Goal: Find specific page/section: Find specific page/section

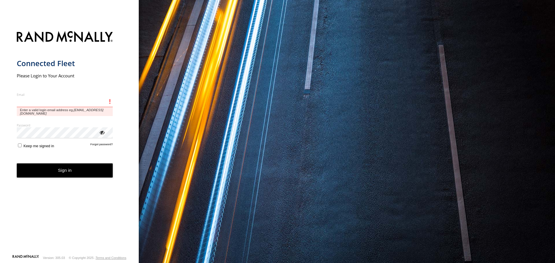
type input "**********"
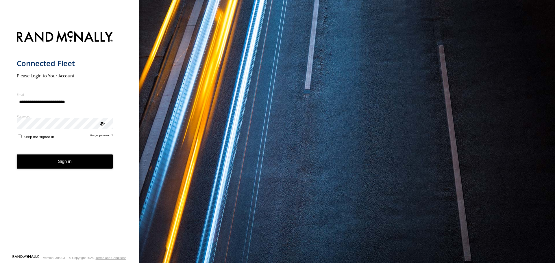
click at [20, 139] on label "Keep me signed in" at bounding box center [36, 136] width 38 height 5
click at [51, 172] on form "**********" at bounding box center [69, 141] width 105 height 227
click at [50, 158] on button "Sign in" at bounding box center [65, 162] width 96 height 14
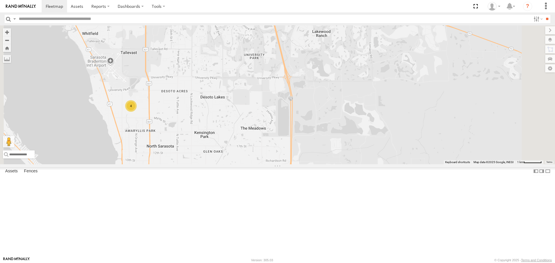
click at [551, 40] on label at bounding box center [550, 40] width 10 height 8
click at [0, 0] on label at bounding box center [0, 0] width 0 height 0
click at [0, 0] on span "Roadmap" at bounding box center [0, 0] width 0 height 0
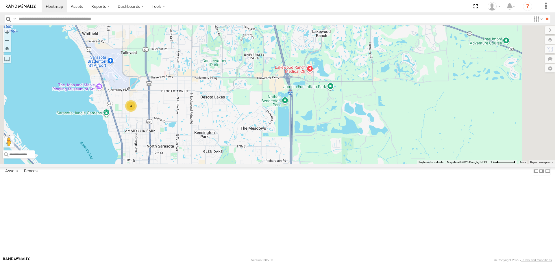
click at [0, 0] on label "Overlays" at bounding box center [0, 0] width 0 height 0
click at [0, 0] on span "Traffic" at bounding box center [0, 0] width 0 height 0
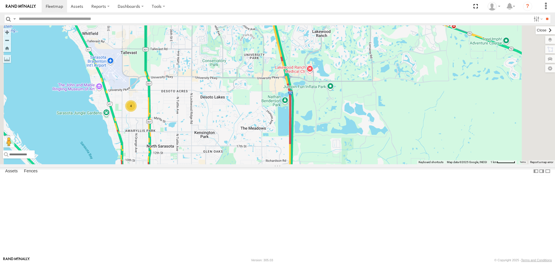
click at [536, 29] on label at bounding box center [545, 30] width 19 height 8
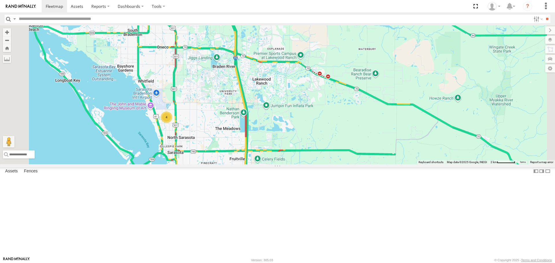
click at [0, 0] on link at bounding box center [0, 0] width 0 height 0
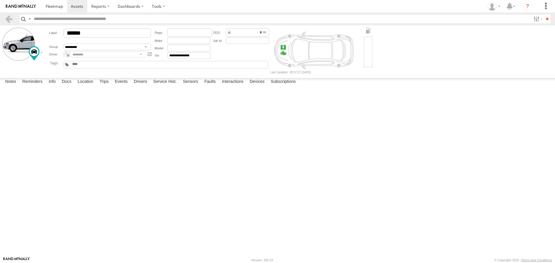
click at [0, 0] on label at bounding box center [0, 0] width 0 height 0
click at [0, 0] on button "Proceed" at bounding box center [0, 0] width 0 height 0
click at [49, 8] on span at bounding box center [54, 5] width 17 height 5
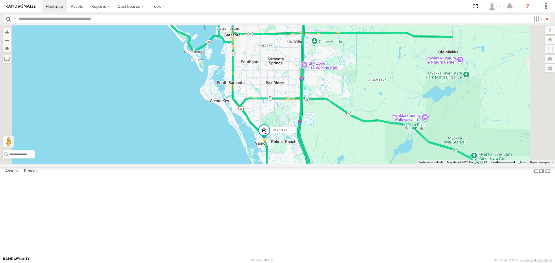
drag, startPoint x: 285, startPoint y: 136, endPoint x: 248, endPoint y: 108, distance: 46.5
click at [250, 109] on div "4 Robert" at bounding box center [277, 94] width 555 height 139
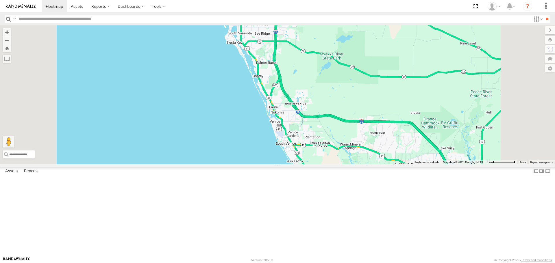
drag, startPoint x: 361, startPoint y: 127, endPoint x: 358, endPoint y: 168, distance: 41.1
click at [358, 164] on div "Tom 3 Robert" at bounding box center [277, 94] width 555 height 139
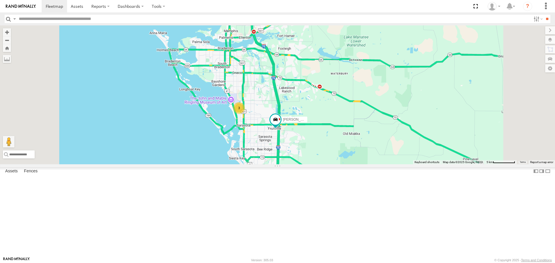
drag, startPoint x: 327, startPoint y: 111, endPoint x: 338, endPoint y: 194, distance: 84.2
click at [338, 164] on div "Tom 3 Robert" at bounding box center [277, 94] width 555 height 139
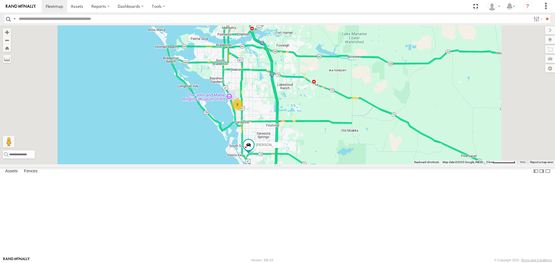
drag, startPoint x: 330, startPoint y: 190, endPoint x: 273, endPoint y: 118, distance: 92.2
click at [275, 121] on div "Tom 3" at bounding box center [277, 94] width 555 height 139
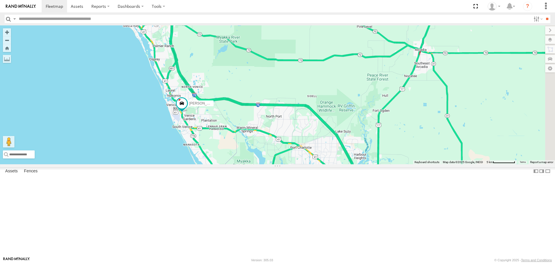
drag, startPoint x: 332, startPoint y: 196, endPoint x: 335, endPoint y: 199, distance: 3.9
click at [335, 164] on div "Tom 3 Robert" at bounding box center [277, 94] width 555 height 139
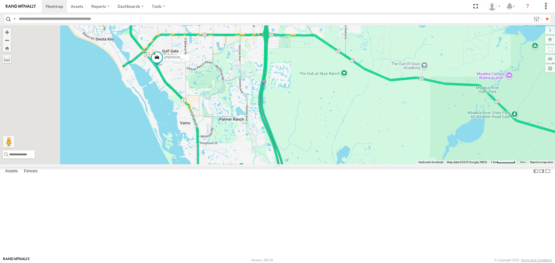
drag, startPoint x: 226, startPoint y: 83, endPoint x: 247, endPoint y: 114, distance: 37.1
click at [247, 114] on div "Tom Robert" at bounding box center [277, 94] width 555 height 139
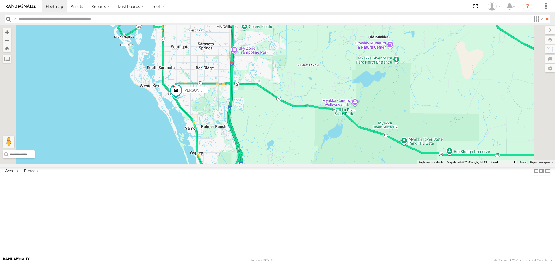
drag, startPoint x: 255, startPoint y: 60, endPoint x: 267, endPoint y: 99, distance: 41.3
click at [267, 99] on div "[PERSON_NAME] [PERSON_NAME]" at bounding box center [277, 94] width 555 height 139
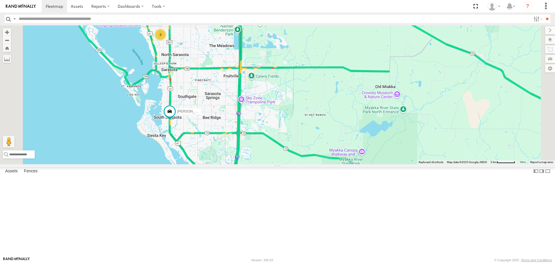
drag, startPoint x: 262, startPoint y: 84, endPoint x: 269, endPoint y: 131, distance: 47.9
click at [269, 131] on div "[PERSON_NAME] [PERSON_NAME] 3" at bounding box center [277, 94] width 555 height 139
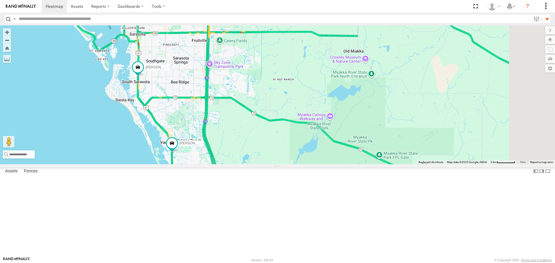
drag, startPoint x: 310, startPoint y: 174, endPoint x: 254, endPoint y: 136, distance: 66.9
click at [271, 129] on div "[PERSON_NAME] [PERSON_NAME] 3" at bounding box center [277, 94] width 555 height 139
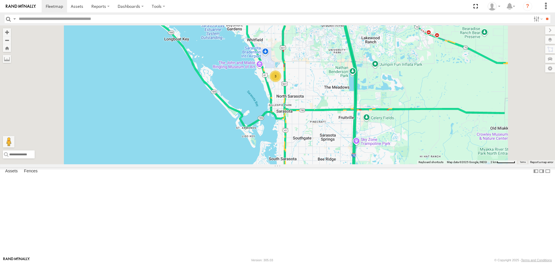
drag, startPoint x: 347, startPoint y: 159, endPoint x: 260, endPoint y: 37, distance: 149.3
click at [260, 37] on div "Robert 3" at bounding box center [277, 94] width 555 height 139
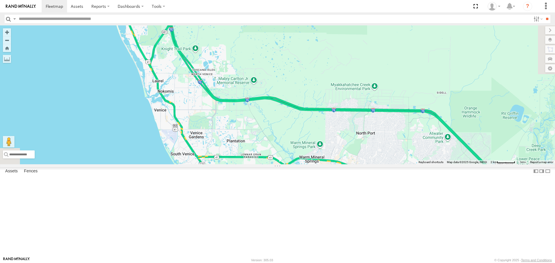
drag, startPoint x: 269, startPoint y: 100, endPoint x: 344, endPoint y: 243, distance: 161.8
click at [344, 164] on div "Robert 3" at bounding box center [277, 94] width 555 height 139
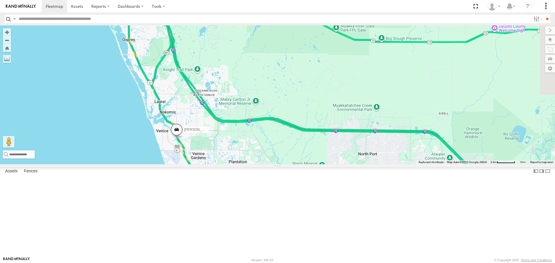
drag, startPoint x: 301, startPoint y: 190, endPoint x: 267, endPoint y: 151, distance: 52.4
click at [267, 151] on div "Robert 3 Tom" at bounding box center [277, 94] width 555 height 139
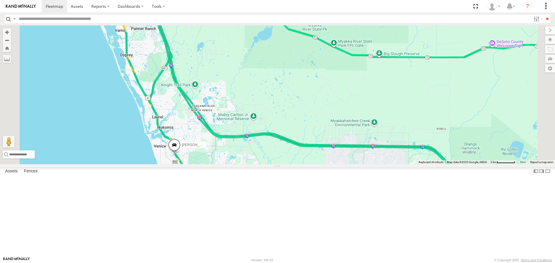
drag, startPoint x: 245, startPoint y: 94, endPoint x: 268, endPoint y: 167, distance: 76.9
click at [268, 164] on div "Robert Tom" at bounding box center [277, 94] width 555 height 139
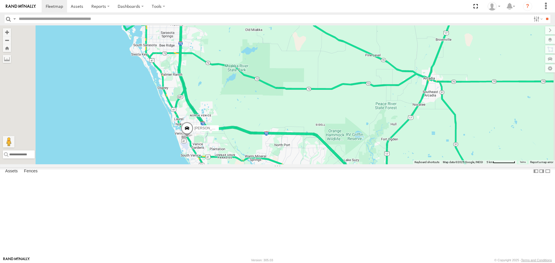
drag, startPoint x: 264, startPoint y: 112, endPoint x: 266, endPoint y: 170, distance: 57.9
click at [266, 164] on div "Robert Tom 3" at bounding box center [277, 94] width 555 height 139
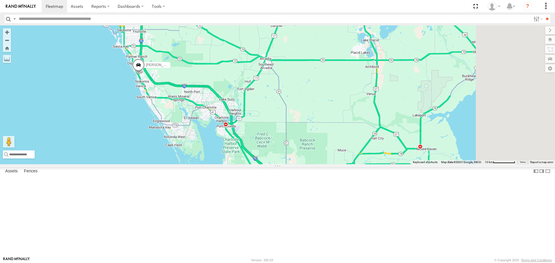
drag, startPoint x: 415, startPoint y: 180, endPoint x: 342, endPoint y: 91, distance: 115.2
click at [342, 92] on div "Tom 4" at bounding box center [277, 94] width 555 height 139
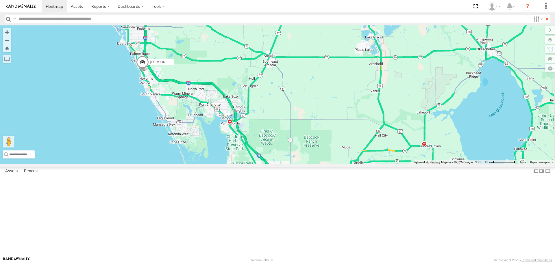
click at [340, 135] on div "Tom 4" at bounding box center [277, 94] width 555 height 139
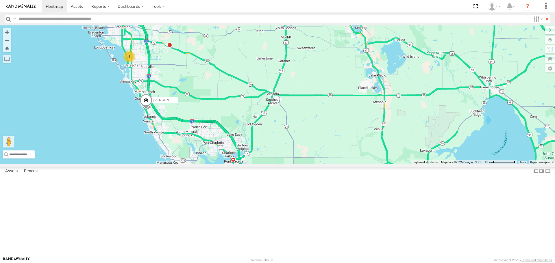
drag, startPoint x: 286, startPoint y: 130, endPoint x: 292, endPoint y: 116, distance: 15.0
click at [292, 116] on div "Tom 4" at bounding box center [277, 94] width 555 height 139
click at [135, 62] on div "4" at bounding box center [129, 57] width 12 height 12
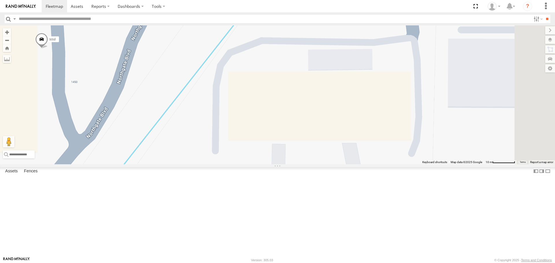
drag, startPoint x: 381, startPoint y: 191, endPoint x: 160, endPoint y: 123, distance: 230.6
click at [160, 123] on div "Kia soul Transit" at bounding box center [277, 94] width 555 height 139
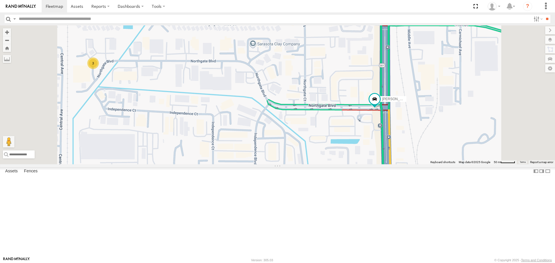
drag, startPoint x: 373, startPoint y: 192, endPoint x: 319, endPoint y: 101, distance: 105.7
click at [320, 103] on div "Robert 3" at bounding box center [277, 94] width 555 height 139
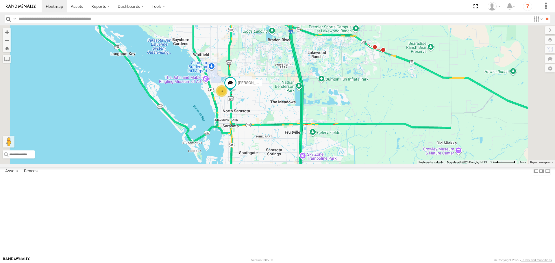
drag, startPoint x: 356, startPoint y: 132, endPoint x: 333, endPoint y: 160, distance: 36.7
click at [333, 160] on div "Robert Tom 3" at bounding box center [277, 94] width 555 height 139
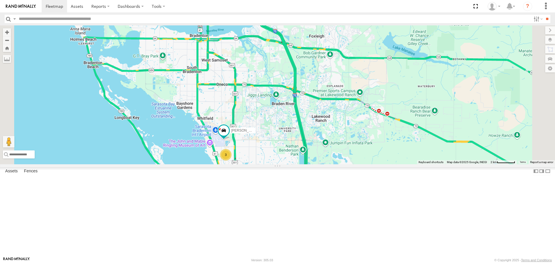
drag, startPoint x: 324, startPoint y: 94, endPoint x: 325, endPoint y: 113, distance: 18.8
click at [325, 113] on div "[PERSON_NAME] [PERSON_NAME] 3" at bounding box center [277, 94] width 555 height 139
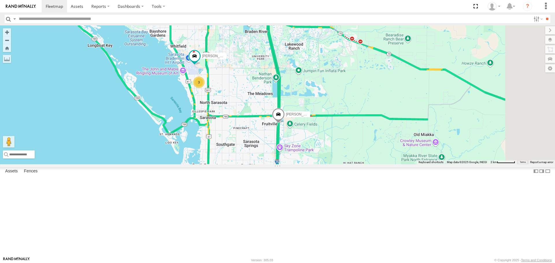
drag, startPoint x: 316, startPoint y: 196, endPoint x: 289, endPoint y: 121, distance: 79.6
click at [289, 121] on div "[PERSON_NAME] [PERSON_NAME] 3" at bounding box center [277, 94] width 555 height 139
click at [205, 88] on div "3" at bounding box center [199, 83] width 12 height 12
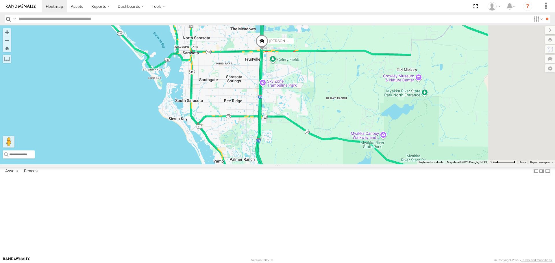
drag, startPoint x: 377, startPoint y: 185, endPoint x: 335, endPoint y: 122, distance: 75.7
click at [335, 122] on div "[PERSON_NAME] [PERSON_NAME] 3" at bounding box center [277, 94] width 555 height 139
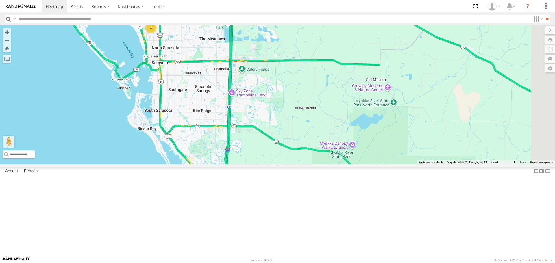
drag, startPoint x: 286, startPoint y: 89, endPoint x: 257, endPoint y: 174, distance: 89.7
click at [257, 164] on div "Tom 3" at bounding box center [277, 94] width 555 height 139
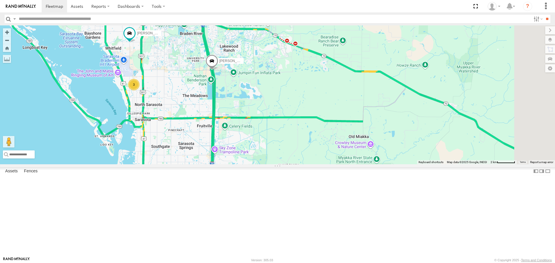
click at [140, 90] on div "3" at bounding box center [134, 85] width 12 height 12
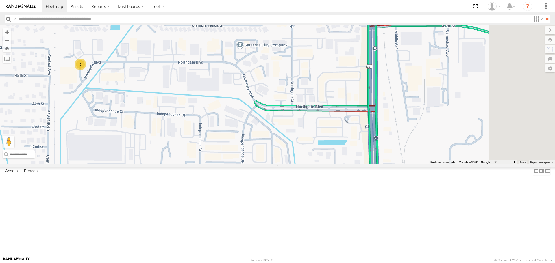
drag, startPoint x: 409, startPoint y: 168, endPoint x: 269, endPoint y: 142, distance: 142.4
click at [269, 142] on div "3" at bounding box center [277, 94] width 555 height 139
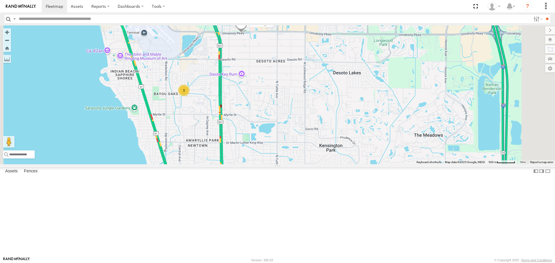
click at [249, 144] on div "Tom 3" at bounding box center [277, 94] width 555 height 139
click at [190, 96] on div "3" at bounding box center [184, 91] width 12 height 12
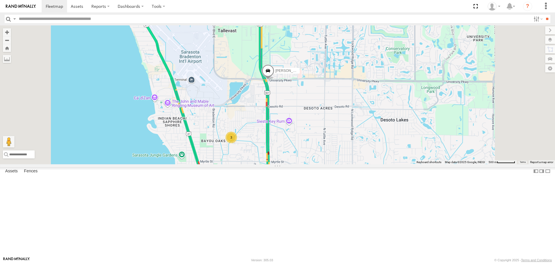
drag, startPoint x: 311, startPoint y: 88, endPoint x: 306, endPoint y: 152, distance: 64.3
click at [306, 152] on div "Tom 3" at bounding box center [277, 94] width 555 height 139
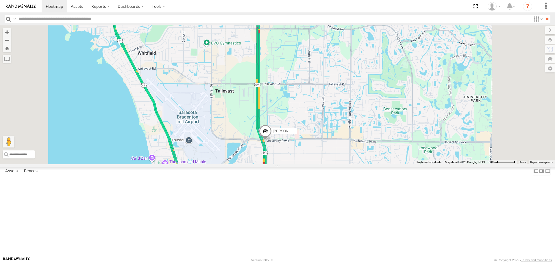
drag, startPoint x: 314, startPoint y: 141, endPoint x: 314, endPoint y: 160, distance: 19.4
click at [314, 160] on div "Tom 3" at bounding box center [277, 94] width 555 height 139
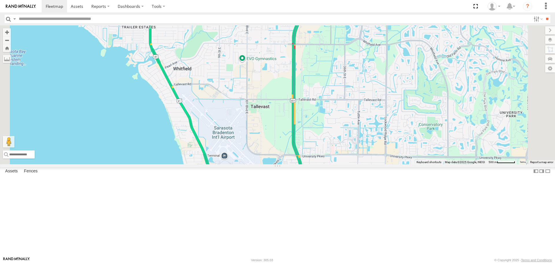
drag, startPoint x: 259, startPoint y: 79, endPoint x: 292, endPoint y: 72, distance: 34.0
click at [292, 72] on div "Robert 4" at bounding box center [277, 94] width 555 height 139
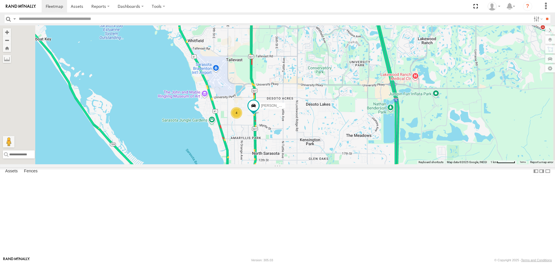
drag, startPoint x: 288, startPoint y: 87, endPoint x: 268, endPoint y: 69, distance: 26.6
click at [277, 79] on div "Robert 4" at bounding box center [277, 94] width 555 height 139
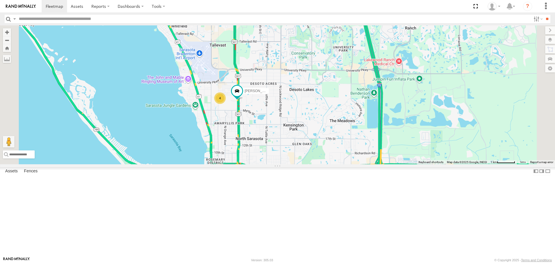
drag, startPoint x: 268, startPoint y: 69, endPoint x: 233, endPoint y: 53, distance: 37.8
click at [234, 53] on div "Robert 4" at bounding box center [277, 94] width 555 height 139
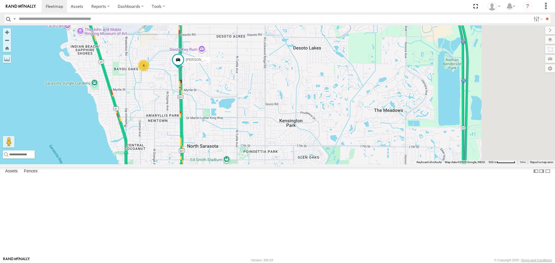
drag, startPoint x: 269, startPoint y: 134, endPoint x: 231, endPoint y: 93, distance: 55.2
click at [231, 93] on div "Robert 4" at bounding box center [277, 94] width 555 height 139
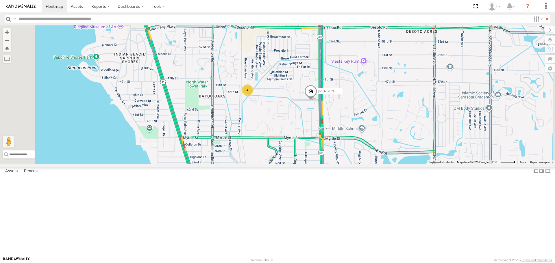
click at [253, 96] on div "4" at bounding box center [248, 90] width 12 height 12
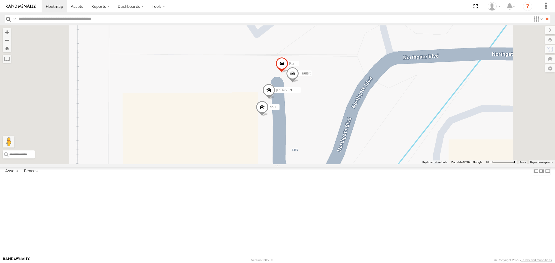
click at [0, 0] on link at bounding box center [0, 0] width 0 height 0
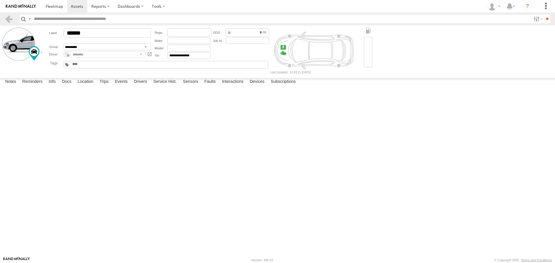
click at [0, 0] on label at bounding box center [0, 0] width 0 height 0
click at [0, 0] on button "Proceed" at bounding box center [0, 0] width 0 height 0
click at [49, 8] on span at bounding box center [54, 5] width 17 height 5
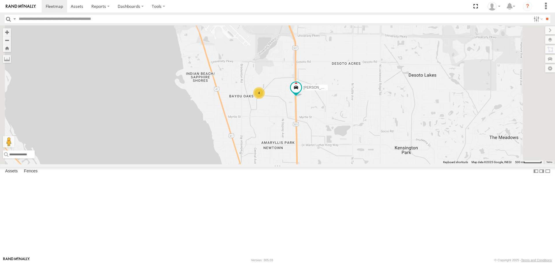
click at [548, 41] on label at bounding box center [550, 40] width 10 height 8
click at [0, 0] on span "Basemaps" at bounding box center [0, 0] width 0 height 0
click at [0, 0] on span "Roadmap" at bounding box center [0, 0] width 0 height 0
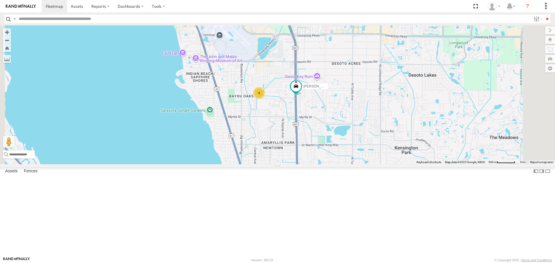
click at [0, 0] on span "Overlays" at bounding box center [0, 0] width 0 height 0
click at [0, 0] on span "Traffic" at bounding box center [0, 0] width 0 height 0
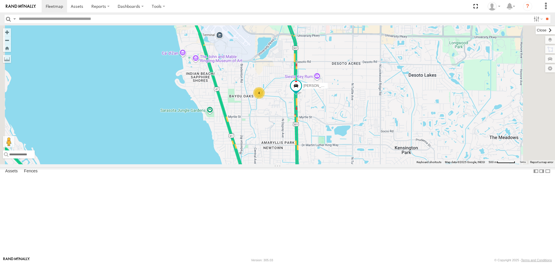
click at [536, 28] on label at bounding box center [545, 30] width 19 height 8
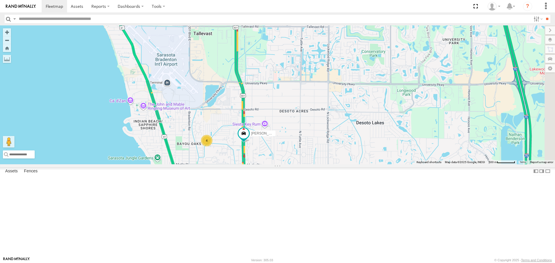
drag, startPoint x: 395, startPoint y: 60, endPoint x: 343, endPoint y: 110, distance: 72.0
click at [343, 110] on div "4 [PERSON_NAME]" at bounding box center [277, 94] width 555 height 139
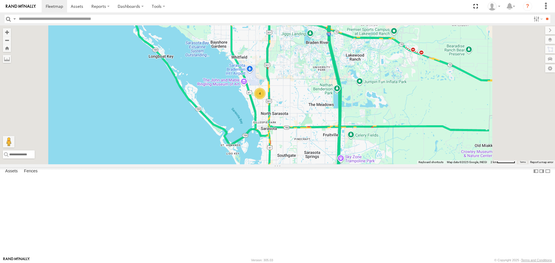
click at [266, 99] on div "4" at bounding box center [260, 94] width 12 height 12
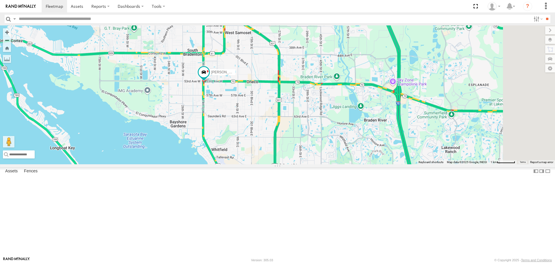
drag, startPoint x: 379, startPoint y: 117, endPoint x: 332, endPoint y: 171, distance: 71.9
click at [334, 164] on div "4 [PERSON_NAME]" at bounding box center [277, 94] width 555 height 139
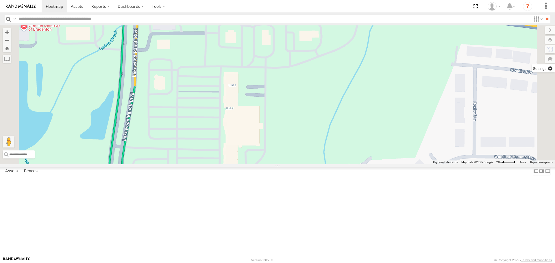
click at [551, 71] on label at bounding box center [543, 68] width 23 height 8
click at [532, 67] on label at bounding box center [543, 68] width 23 height 8
click at [536, 29] on label at bounding box center [545, 30] width 19 height 8
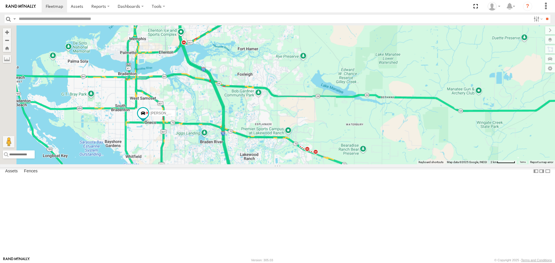
drag, startPoint x: 232, startPoint y: 125, endPoint x: 307, endPoint y: 143, distance: 76.3
click at [308, 143] on div "[PERSON_NAME] 4" at bounding box center [277, 94] width 555 height 139
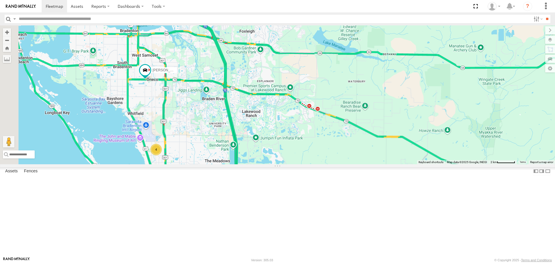
drag, startPoint x: 250, startPoint y: 184, endPoint x: 259, endPoint y: 107, distance: 77.7
click at [252, 130] on div "[PERSON_NAME] 4" at bounding box center [277, 94] width 555 height 139
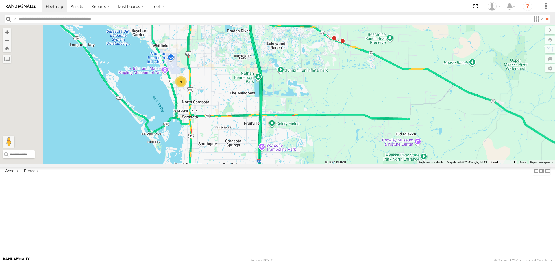
drag, startPoint x: 259, startPoint y: 107, endPoint x: 280, endPoint y: 73, distance: 40.2
click at [280, 73] on div "[PERSON_NAME] 4" at bounding box center [277, 94] width 555 height 139
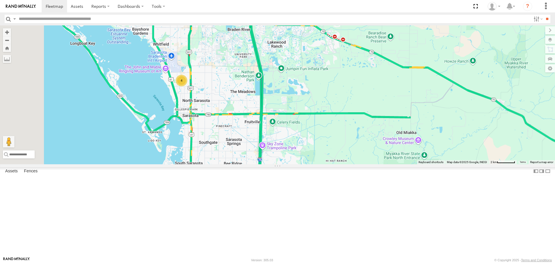
click at [187, 86] on div "4" at bounding box center [182, 81] width 12 height 12
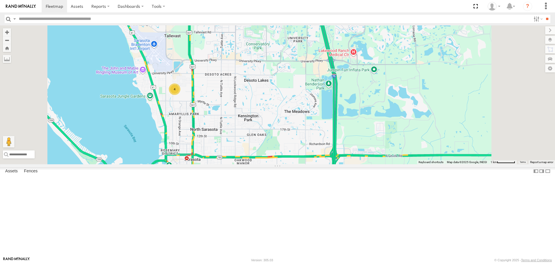
click at [180, 95] on div "4" at bounding box center [175, 90] width 12 height 12
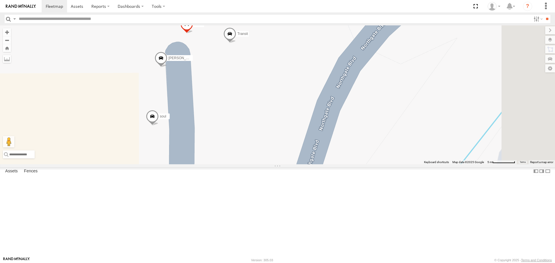
drag, startPoint x: 327, startPoint y: 147, endPoint x: 132, endPoint y: 123, distance: 196.4
click at [133, 122] on main "← Move left → Move right ↑ Move up ↓ Move down + Zoom in - Zoom out Home Jump l…" at bounding box center [277, 140] width 555 height 231
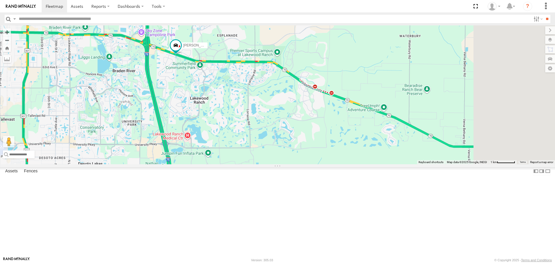
drag, startPoint x: 473, startPoint y: 130, endPoint x: 223, endPoint y: 137, distance: 250.4
click at [223, 137] on div "[PERSON_NAME] 4" at bounding box center [277, 94] width 555 height 139
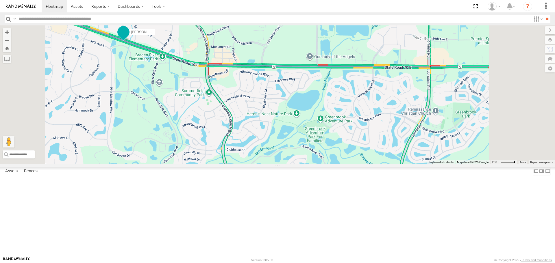
click at [129, 37] on span at bounding box center [123, 32] width 10 height 10
click at [253, 50] on div "[PERSON_NAME] [PERSON_NAME] All Assets SR-70 E Bradenton 27.43526 , -82.44076 2…" at bounding box center [277, 94] width 555 height 139
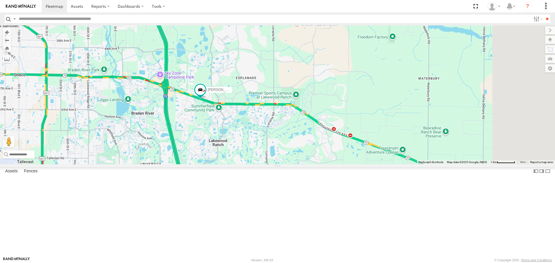
drag, startPoint x: 441, startPoint y: 117, endPoint x: 287, endPoint y: 172, distance: 163.1
click at [287, 164] on div "[PERSON_NAME] 4" at bounding box center [277, 94] width 555 height 139
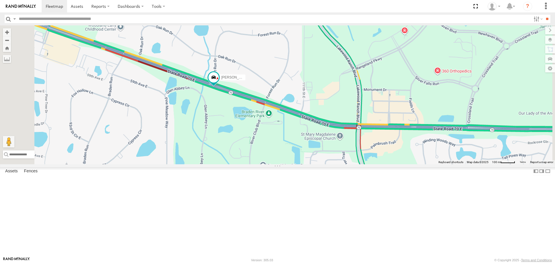
drag, startPoint x: 396, startPoint y: 217, endPoint x: 394, endPoint y: 149, distance: 67.4
click at [394, 150] on div "Robert" at bounding box center [277, 94] width 555 height 139
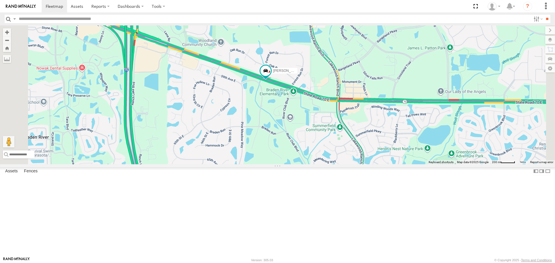
click at [300, 157] on div "Robert" at bounding box center [277, 94] width 555 height 139
drag, startPoint x: 344, startPoint y: 163, endPoint x: 458, endPoint y: 187, distance: 116.5
click at [456, 164] on div "Robert" at bounding box center [277, 94] width 555 height 139
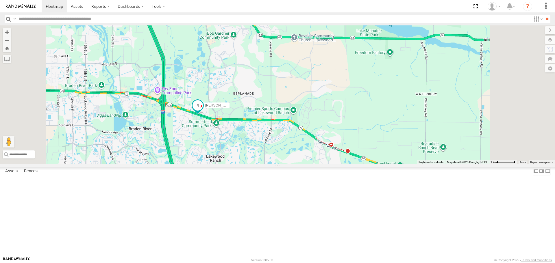
click at [203, 111] on span at bounding box center [197, 105] width 10 height 10
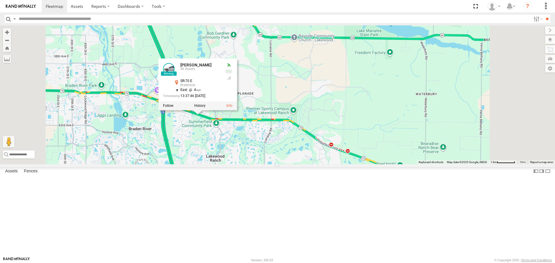
click at [237, 110] on div at bounding box center [197, 106] width 79 height 9
click at [205, 108] on label at bounding box center [199, 106] width 11 height 4
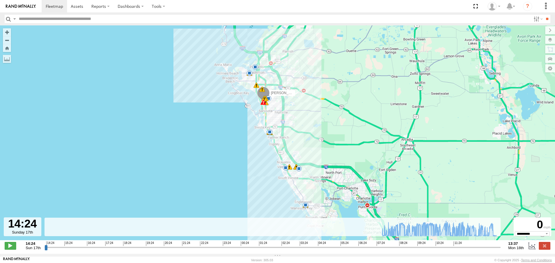
drag, startPoint x: 315, startPoint y: 123, endPoint x: 312, endPoint y: 140, distance: 17.9
click at [315, 127] on div "Robert 07:42 Mon 07:42 Mon 08:02 Mon 08:30 Mon 08:31 Mon 08:32 Mon 08:35 Mon 08…" at bounding box center [277, 135] width 555 height 221
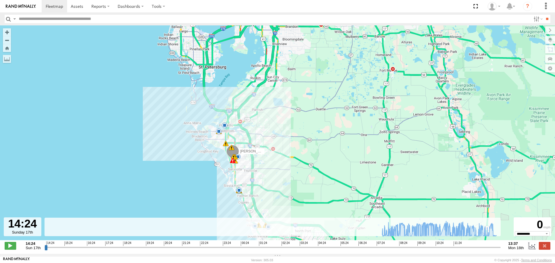
drag, startPoint x: 312, startPoint y: 140, endPoint x: 284, endPoint y: 185, distance: 52.4
click at [284, 185] on div "Robert 07:42 Mon 07:42 Mon 08:02 Mon 08:30 Mon 08:31 Mon 08:32 Mon 08:35 Mon 08…" at bounding box center [277, 135] width 555 height 221
drag, startPoint x: 284, startPoint y: 185, endPoint x: 278, endPoint y: 181, distance: 6.5
click at [280, 182] on div "Robert 07:42 Mon 07:42 Mon 08:02 Mon 08:30 Mon 08:31 Mon 08:32 Mon 08:35 Mon 08…" at bounding box center [277, 135] width 555 height 221
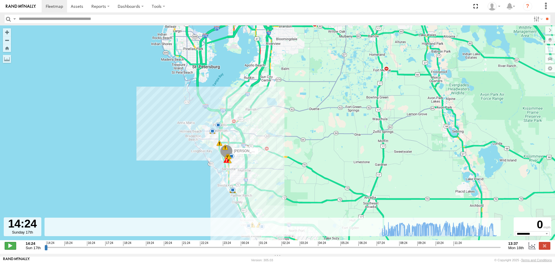
click at [8, 249] on span at bounding box center [11, 246] width 12 height 8
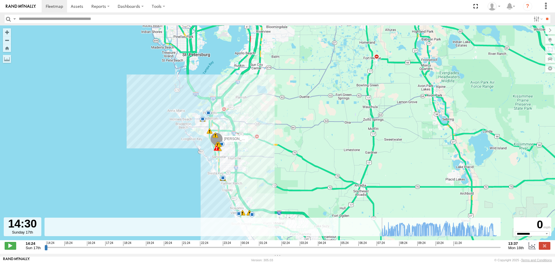
drag, startPoint x: 288, startPoint y: 196, endPoint x: 250, endPoint y: 150, distance: 59.5
click at [255, 157] on div "Robert 07:42 Mon 07:42 Mon 08:02 Mon 08:30 Mon 08:31 Mon 08:32 Mon 08:35 Mon 08…" at bounding box center [277, 135] width 555 height 221
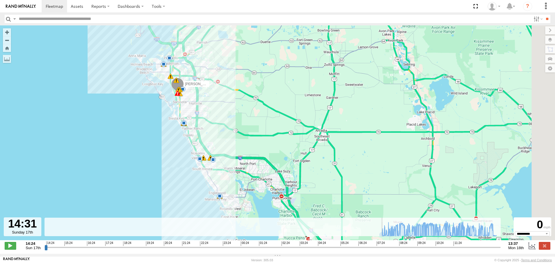
drag, startPoint x: 250, startPoint y: 150, endPoint x: 241, endPoint y: 121, distance: 30.2
click at [241, 122] on div "Robert 07:42 Mon 07:42 Mon 08:02 Mon 08:30 Mon 08:31 Mon 08:32 Mon 08:35 Mon 08…" at bounding box center [277, 135] width 555 height 221
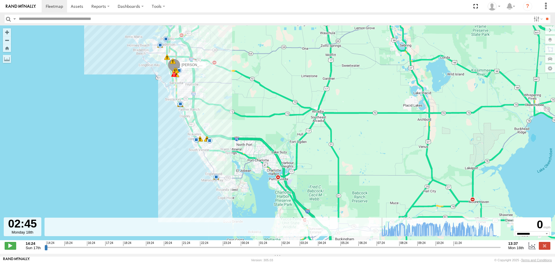
drag, startPoint x: 49, startPoint y: 252, endPoint x: 345, endPoint y: 249, distance: 295.7
click at [345, 249] on input "range" at bounding box center [273, 247] width 456 height 5
drag, startPoint x: 349, startPoint y: 248, endPoint x: 363, endPoint y: 248, distance: 13.3
click at [360, 248] on input "range" at bounding box center [273, 247] width 456 height 5
click at [362, 248] on input "range" at bounding box center [273, 247] width 456 height 5
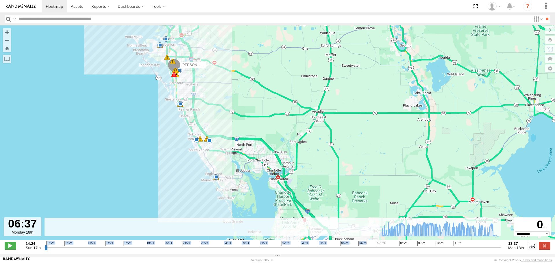
drag, startPoint x: 385, startPoint y: 247, endPoint x: 391, endPoint y: 247, distance: 6.4
click at [392, 246] on div "14:24 15:24 16:24 17:24 18:24 19:24 20:24 21:24 22:24 23:24 00:24 01:24 02:24 0…" at bounding box center [272, 244] width 453 height 4
drag, startPoint x: 366, startPoint y: 252, endPoint x: 446, endPoint y: 241, distance: 81.3
click at [446, 245] on input "range" at bounding box center [273, 247] width 456 height 5
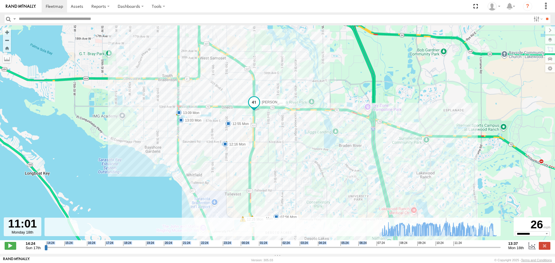
drag, startPoint x: 192, startPoint y: 119, endPoint x: 191, endPoint y: 125, distance: 5.2
click at [192, 123] on label "13:03 Mon" at bounding box center [192, 120] width 22 height 5
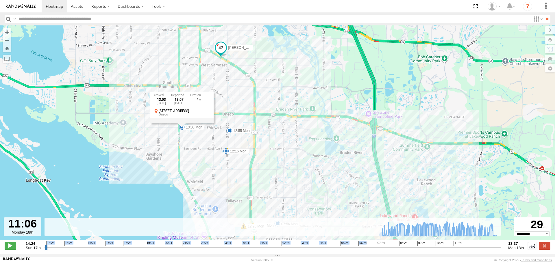
click at [299, 144] on div "Robert 07:42 Mon 07:42 Mon 08:02 Mon 08:30 Mon 08:31 Mon 08:32 Mon 08:35 Mon 08…" at bounding box center [277, 135] width 555 height 221
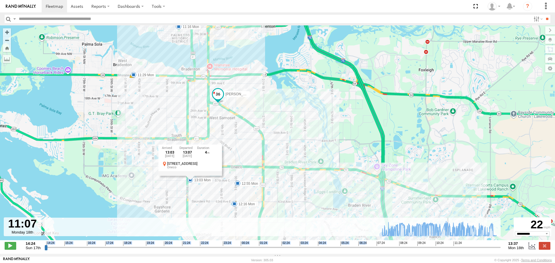
drag, startPoint x: 300, startPoint y: 172, endPoint x: 294, endPoint y: 220, distance: 48.3
click at [297, 220] on div "Robert 07:42 Mon 07:42 Mon 08:02 Mon 08:30 Mon 08:31 Mon 08:32 Mon 08:35 Mon 08…" at bounding box center [277, 135] width 555 height 221
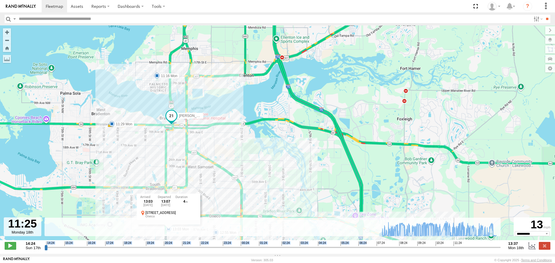
drag, startPoint x: 307, startPoint y: 210, endPoint x: 267, endPoint y: 134, distance: 86.1
click at [276, 149] on div "Robert 07:42 Mon 07:42 Mon 08:02 Mon 08:30 Mon 08:31 Mon 08:32 Mon 08:35 Mon 08…" at bounding box center [277, 135] width 555 height 221
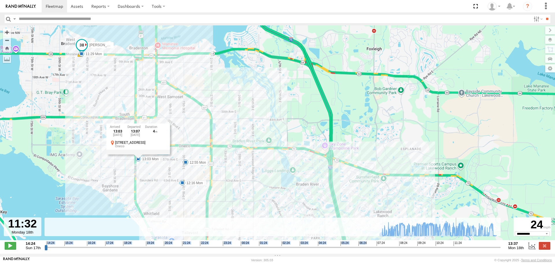
click at [156, 171] on div "Robert 07:42 Mon 07:42 Mon 08:02 Mon 08:30 Mon 08:31 Mon 08:32 Mon 08:35 Mon 08…" at bounding box center [277, 135] width 555 height 221
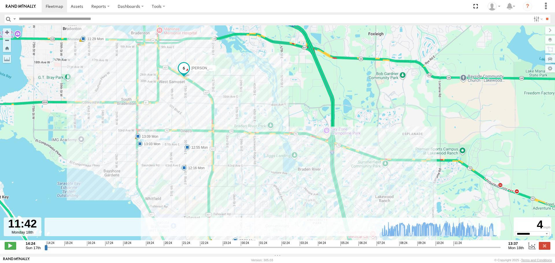
drag, startPoint x: 252, startPoint y: 192, endPoint x: 241, endPoint y: 137, distance: 55.7
click at [242, 139] on div "Robert 07:42 Mon 07:42 Mon 08:02 Mon 08:30 Mon 08:31 Mon 08:32 Mon 08:35 Mon 08…" at bounding box center [277, 135] width 555 height 221
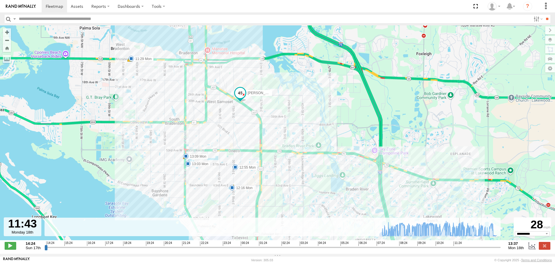
click at [241, 136] on div "Robert 07:42 Mon 07:42 Mon 08:02 Mon 08:30 Mon 08:31 Mon 08:32 Mon 08:35 Mon 08…" at bounding box center [277, 135] width 555 height 221
drag, startPoint x: 308, startPoint y: 209, endPoint x: 289, endPoint y: 146, distance: 65.5
click at [290, 147] on div "Robert 07:42 Mon 07:42 Mon 08:02 Mon 08:30 Mon 08:31 Mon 08:32 Mon 08:35 Mon 08…" at bounding box center [277, 135] width 555 height 221
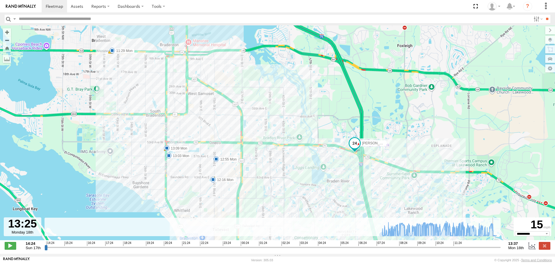
drag, startPoint x: 417, startPoint y: 136, endPoint x: 368, endPoint y: 214, distance: 92.4
click at [370, 214] on div "Robert 07:42 Mon 07:42 Mon 08:02 Mon 08:30 Mon 08:31 Mon 08:32 Mon 08:35 Mon 08…" at bounding box center [277, 135] width 555 height 221
click at [369, 214] on div "Robert 07:42 Mon 07:42 Mon 08:02 Mon 08:30 Mon 08:31 Mon 08:32 Mon 08:35 Mon 08…" at bounding box center [277, 135] width 555 height 221
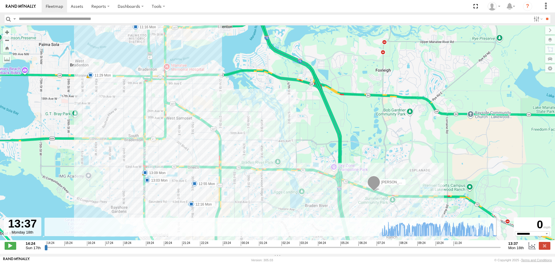
type input "**********"
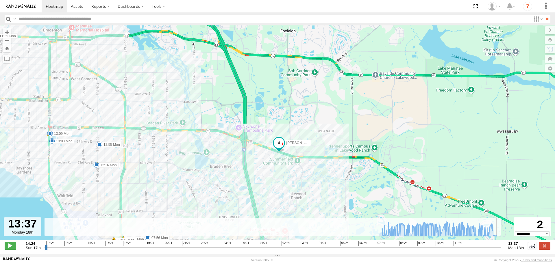
drag, startPoint x: 375, startPoint y: 206, endPoint x: 278, endPoint y: 164, distance: 106.0
click at [278, 164] on div "Robert 07:42 Mon 07:42 Mon 08:02 Mon 08:30 Mon 08:31 Mon 08:32 Mon 08:35 Mon 08…" at bounding box center [277, 135] width 555 height 221
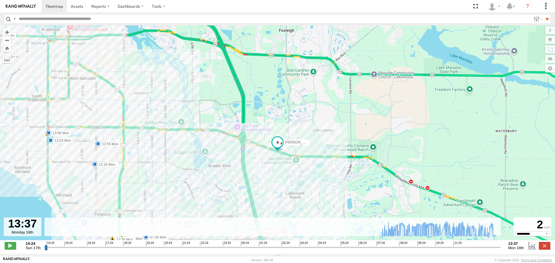
click at [545, 247] on label at bounding box center [545, 246] width 12 height 8
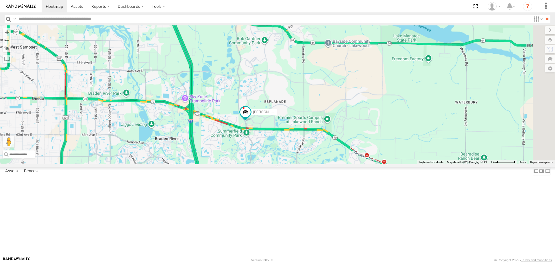
drag, startPoint x: 422, startPoint y: 117, endPoint x: 296, endPoint y: 204, distance: 153.5
click at [297, 164] on div "4 Robert" at bounding box center [277, 94] width 555 height 139
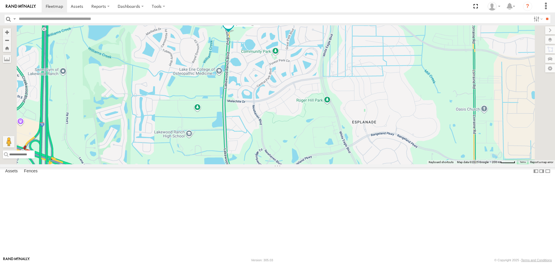
drag, startPoint x: 302, startPoint y: 90, endPoint x: 292, endPoint y: 184, distance: 94.4
click at [292, 164] on div "[PERSON_NAME]" at bounding box center [277, 94] width 555 height 139
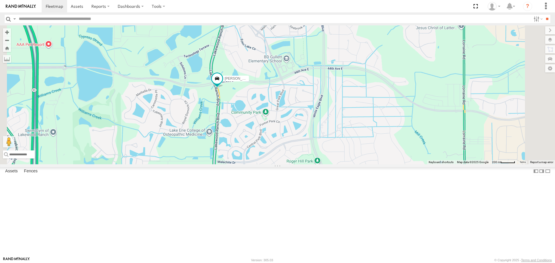
click at [292, 164] on div "[PERSON_NAME]" at bounding box center [277, 94] width 555 height 139
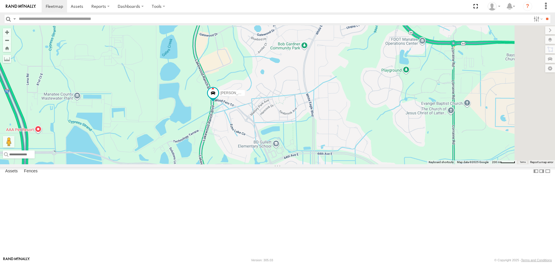
drag, startPoint x: 309, startPoint y: 113, endPoint x: 302, endPoint y: 191, distance: 78.9
click at [302, 164] on div "[PERSON_NAME]" at bounding box center [277, 94] width 555 height 139
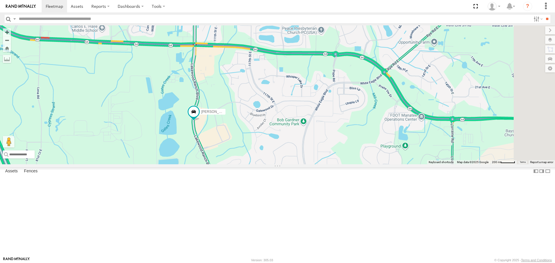
drag, startPoint x: 336, startPoint y: 126, endPoint x: 338, endPoint y: 194, distance: 68.3
click at [339, 164] on div "[PERSON_NAME]" at bounding box center [277, 94] width 555 height 139
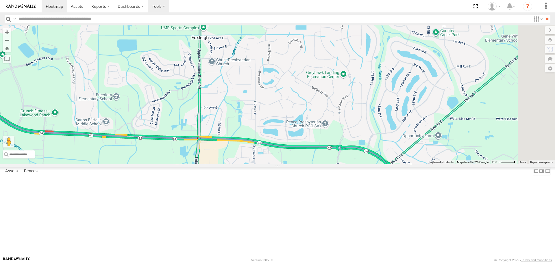
drag, startPoint x: 273, startPoint y: 113, endPoint x: 157, endPoint y: 4, distance: 159.3
click at [278, 164] on div "[PERSON_NAME]" at bounding box center [277, 94] width 555 height 139
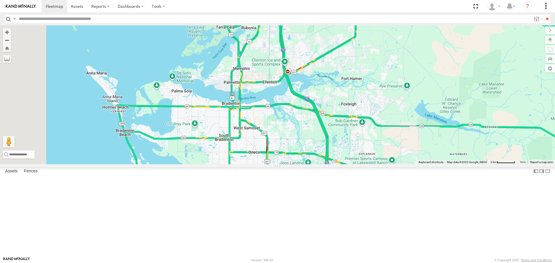
drag, startPoint x: 344, startPoint y: 111, endPoint x: 367, endPoint y: 173, distance: 66.4
click at [367, 164] on div "Robert 4" at bounding box center [277, 94] width 555 height 139
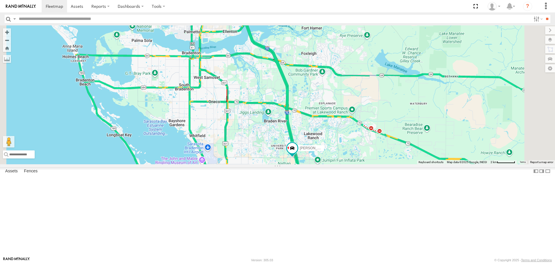
drag, startPoint x: 360, startPoint y: 224, endPoint x: 305, endPoint y: 151, distance: 91.3
click at [305, 151] on div "Robert 4" at bounding box center [277, 94] width 555 height 139
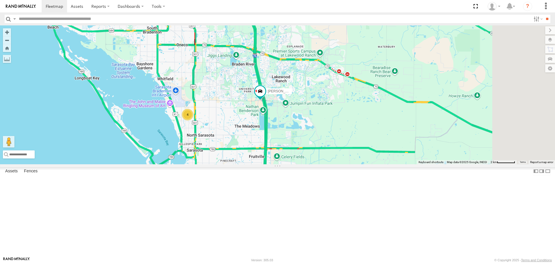
drag, startPoint x: 312, startPoint y: 183, endPoint x: 295, endPoint y: 145, distance: 41.3
click at [295, 145] on div "Robert 4" at bounding box center [277, 94] width 555 height 139
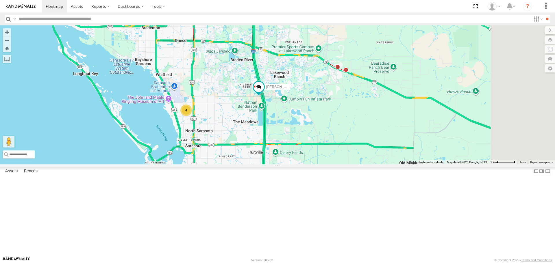
click at [192, 116] on div "4" at bounding box center [186, 111] width 12 height 12
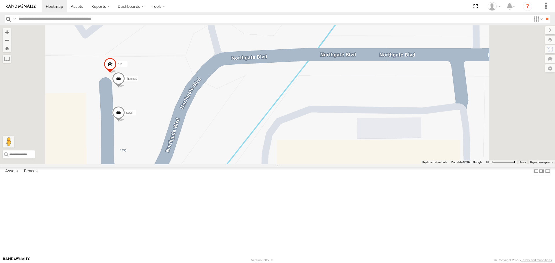
click at [125, 122] on span at bounding box center [118, 114] width 13 height 16
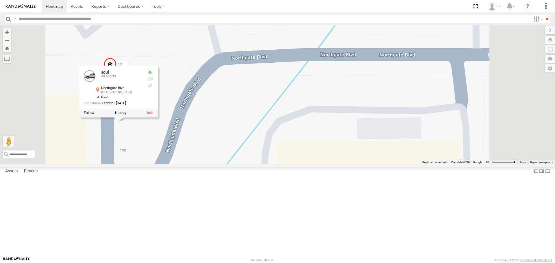
click at [325, 143] on div "soul Kia Transit soul All Assets Northgate Blvd North Gate Center 27.37338 , -8…" at bounding box center [277, 94] width 555 height 139
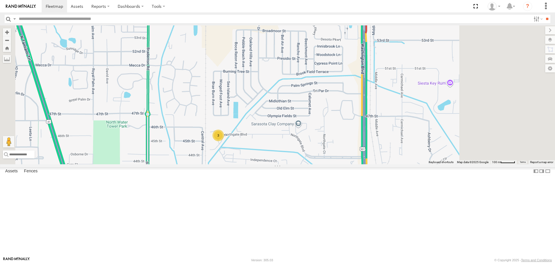
drag, startPoint x: 354, startPoint y: 198, endPoint x: 334, endPoint y: 205, distance: 21.4
click at [337, 164] on div "3" at bounding box center [277, 94] width 555 height 139
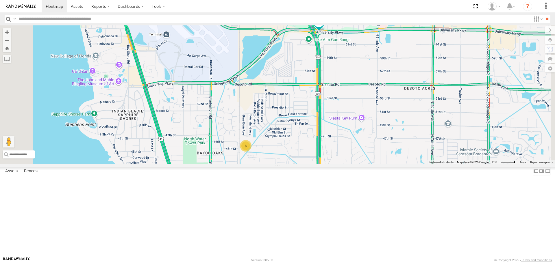
drag, startPoint x: 72, startPoint y: 177, endPoint x: 64, endPoint y: 177, distance: 7.5
click at [0, 0] on div "Tom All Assets 17th St Roseland Park 27.35217 -82.53016 Video Robert All Assets…" at bounding box center [0, 0] width 0 height 0
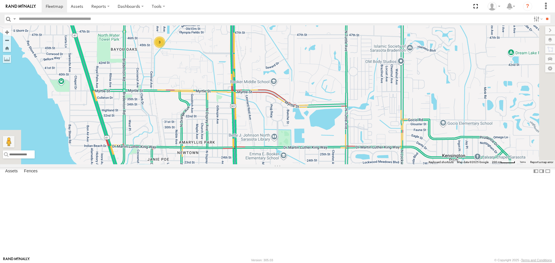
drag, startPoint x: 295, startPoint y: 177, endPoint x: 208, endPoint y: 73, distance: 136.1
click at [208, 73] on div "Robert 3" at bounding box center [277, 94] width 555 height 139
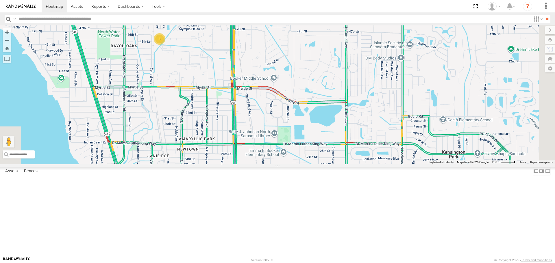
click at [0, 0] on link at bounding box center [0, 0] width 0 height 0
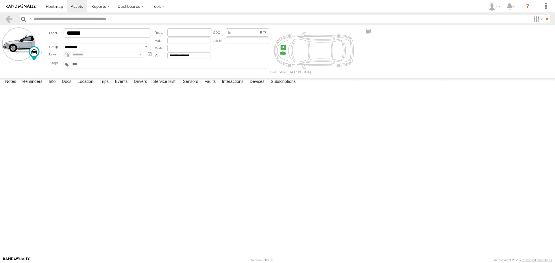
click at [0, 0] on label at bounding box center [0, 0] width 0 height 0
click at [0, 0] on button "Proceed" at bounding box center [0, 0] width 0 height 0
click at [56, 9] on link at bounding box center [54, 6] width 25 height 12
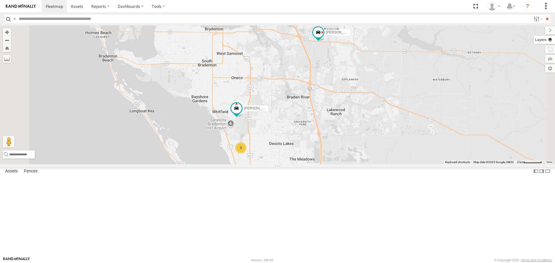
click at [554, 43] on label at bounding box center [544, 40] width 21 height 8
click at [0, 0] on span "Basemaps" at bounding box center [0, 0] width 0 height 0
click at [0, 0] on span "Roadmap" at bounding box center [0, 0] width 0 height 0
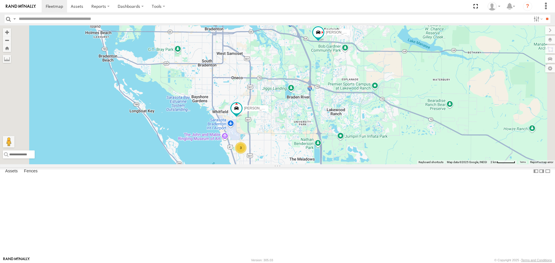
click at [0, 0] on span "Overlays" at bounding box center [0, 0] width 0 height 0
click at [0, 0] on span "Traffic" at bounding box center [0, 0] width 0 height 0
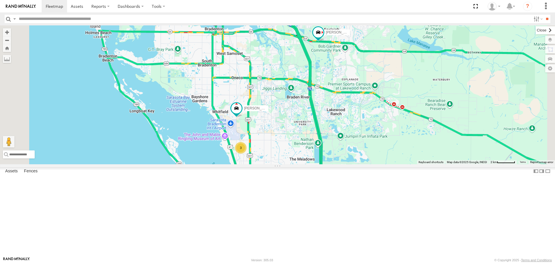
click at [536, 30] on label at bounding box center [545, 30] width 19 height 8
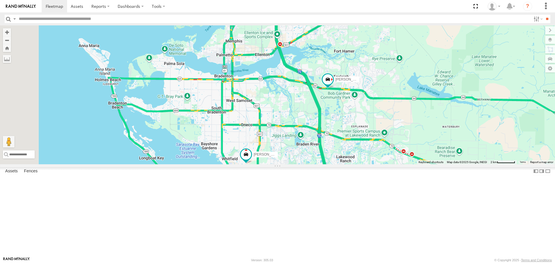
drag, startPoint x: 355, startPoint y: 142, endPoint x: 359, endPoint y: 173, distance: 30.9
click at [359, 164] on div "[PERSON_NAME] 3 [PERSON_NAME]" at bounding box center [277, 94] width 555 height 139
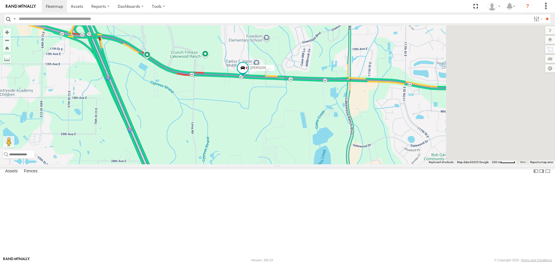
drag, startPoint x: 412, startPoint y: 179, endPoint x: 318, endPoint y: 151, distance: 98.1
click at [318, 151] on div "[PERSON_NAME] [PERSON_NAME]" at bounding box center [277, 94] width 555 height 139
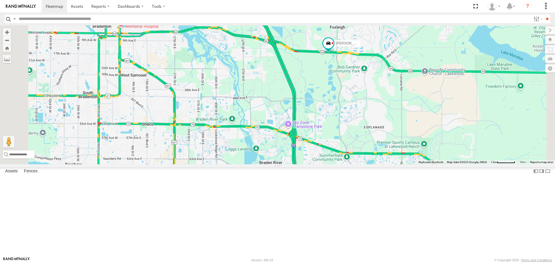
drag, startPoint x: 221, startPoint y: 172, endPoint x: 266, endPoint y: 151, distance: 50.1
click at [266, 151] on div "[PERSON_NAME] [PERSON_NAME]" at bounding box center [277, 94] width 555 height 139
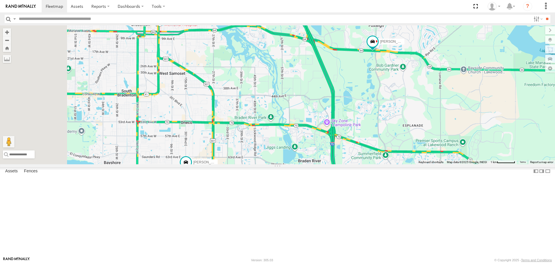
drag, startPoint x: 244, startPoint y: 159, endPoint x: 284, endPoint y: 156, distance: 40.3
click at [284, 156] on div "[PERSON_NAME] [PERSON_NAME]" at bounding box center [277, 94] width 555 height 139
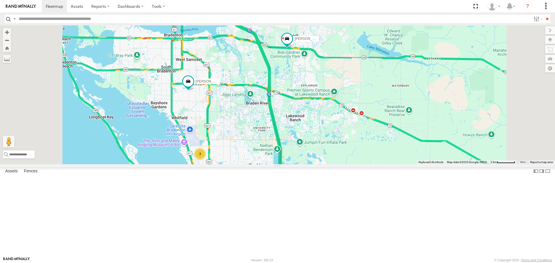
drag, startPoint x: 315, startPoint y: 169, endPoint x: 310, endPoint y: 137, distance: 32.4
click at [310, 137] on div "[PERSON_NAME] [PERSON_NAME] 3" at bounding box center [277, 94] width 555 height 139
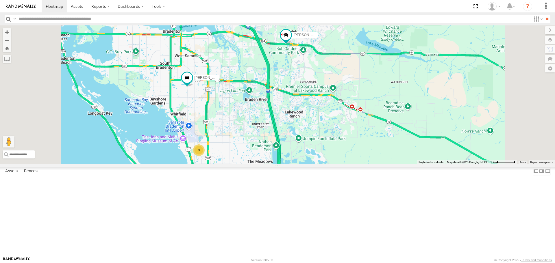
click at [205, 156] on div "3" at bounding box center [199, 150] width 12 height 12
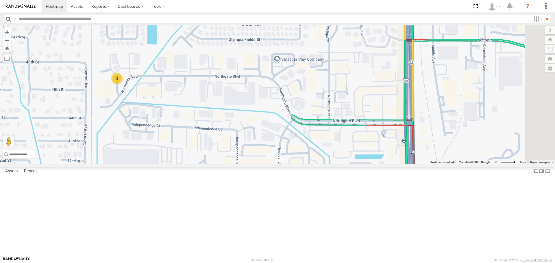
drag, startPoint x: 348, startPoint y: 147, endPoint x: 216, endPoint y: 147, distance: 132.1
click at [216, 147] on div "[PERSON_NAME] [PERSON_NAME] 3" at bounding box center [277, 94] width 555 height 139
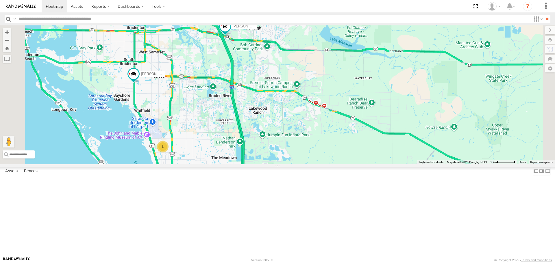
drag, startPoint x: 236, startPoint y: 90, endPoint x: 241, endPoint y: 116, distance: 26.7
click at [241, 116] on div "[PERSON_NAME] [PERSON_NAME] 3" at bounding box center [277, 94] width 555 height 139
